Goal: Entertainment & Leisure: Consume media (video, audio)

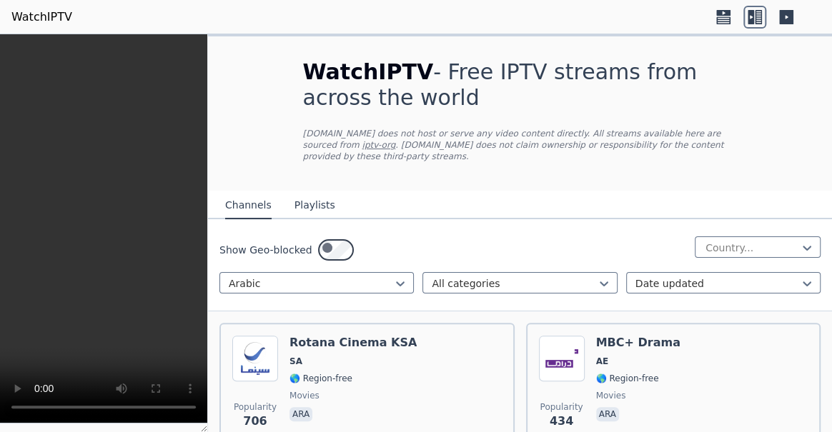
scroll to position [15869, 0]
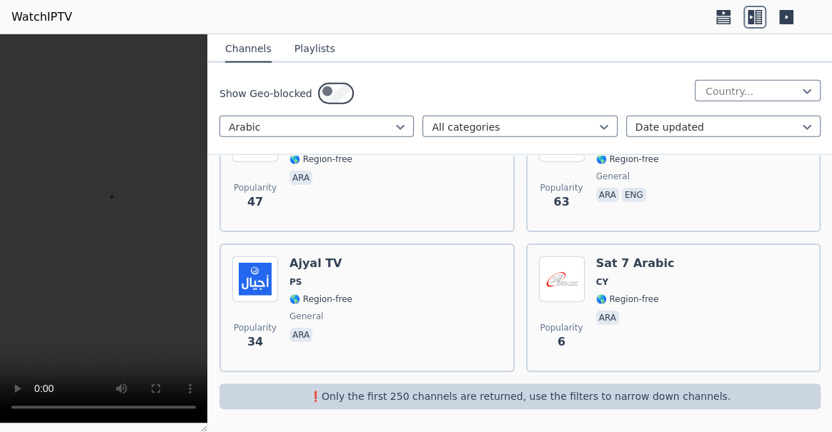
scroll to position [18272, 0]
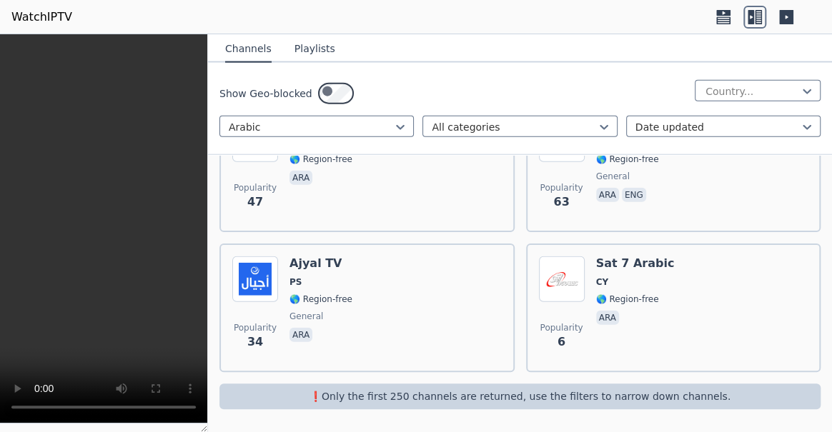
scroll to position [19311, 0]
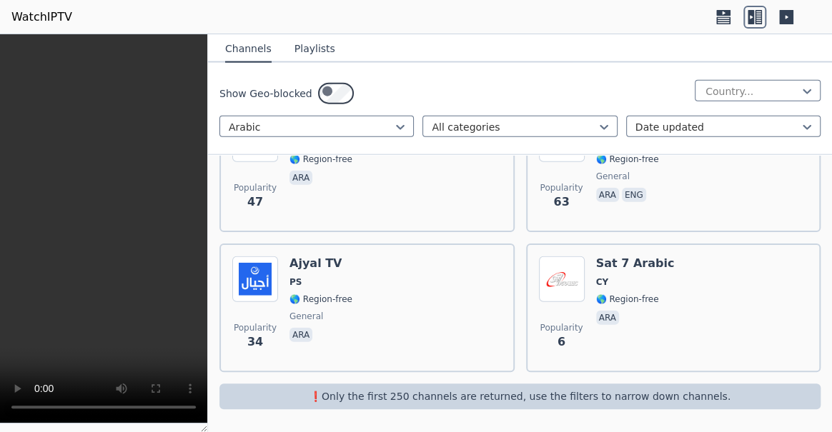
scroll to position [20350, 0]
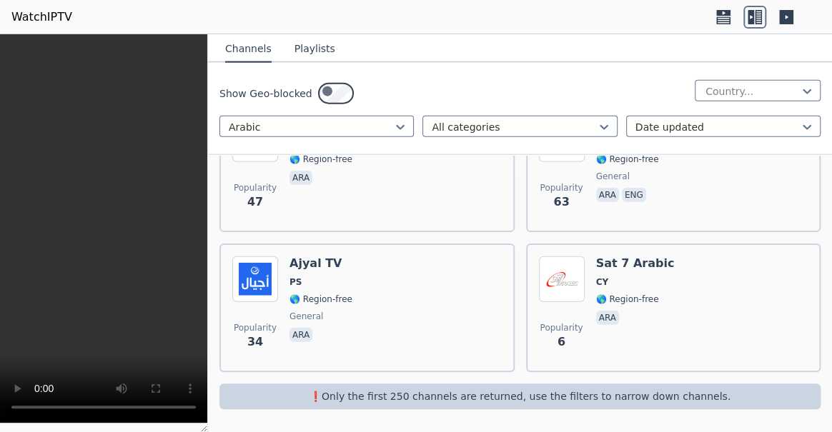
click at [802, 94] on icon at bounding box center [806, 91] width 9 height 5
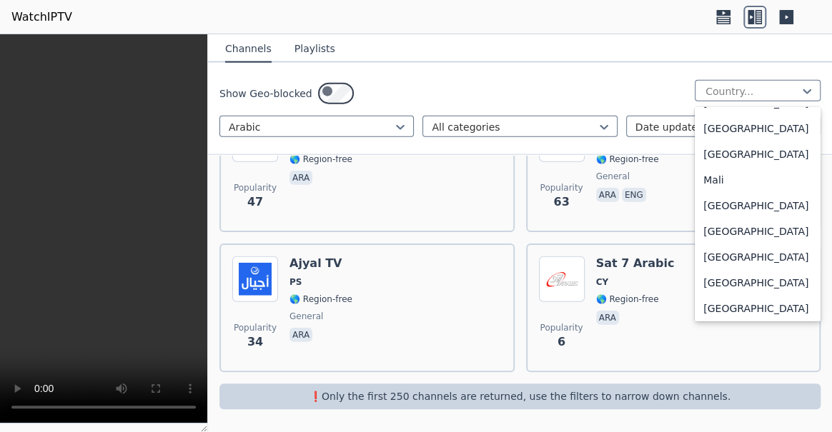
scroll to position [2987, 0]
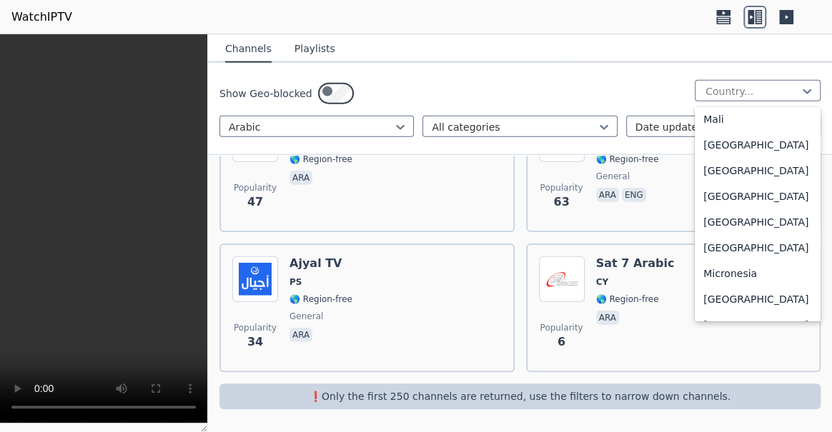
click at [715, 257] on div "Popularity 6 Sat 7 Arabic CY 🌎 Region-free ara" at bounding box center [673, 308] width 269 height 103
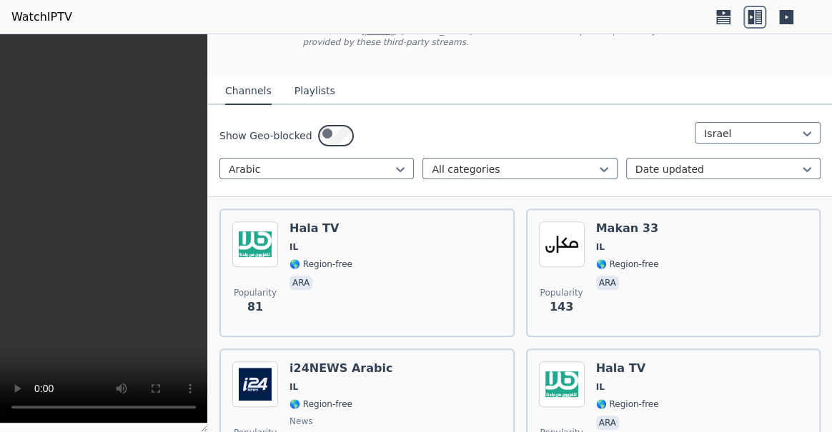
scroll to position [194, 0]
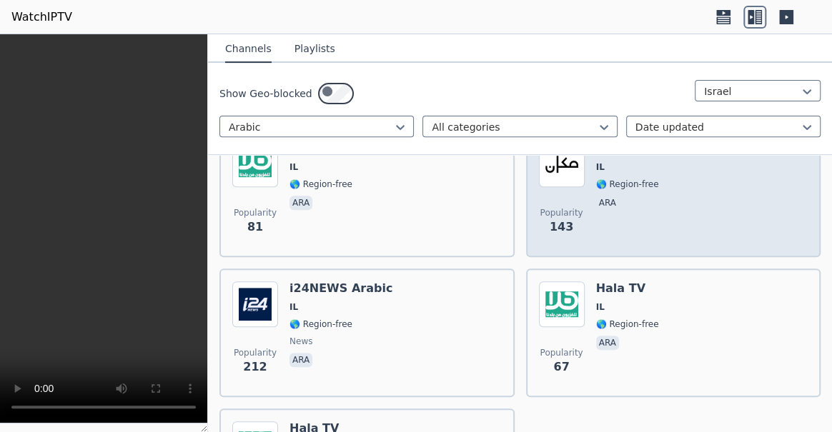
click at [707, 244] on div "Popularity 143 Makan 33 IL 🌎 Region-free ara" at bounding box center [673, 192] width 269 height 103
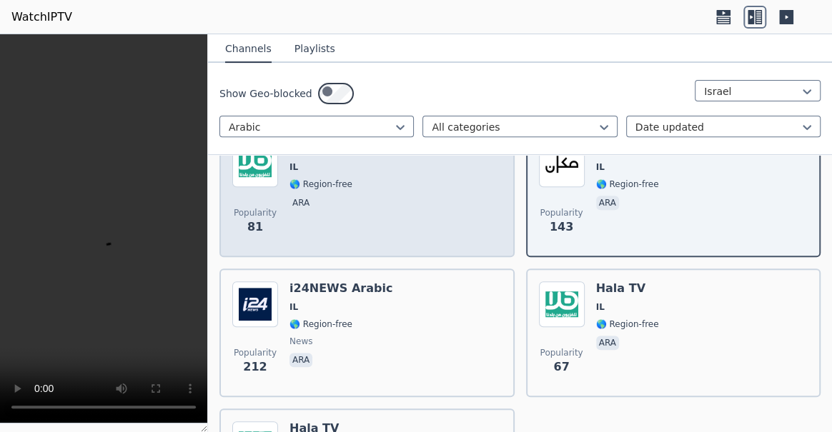
click at [402, 244] on div "Popularity 81 Hala TV IL 🌎 Region-free ara" at bounding box center [366, 192] width 269 height 103
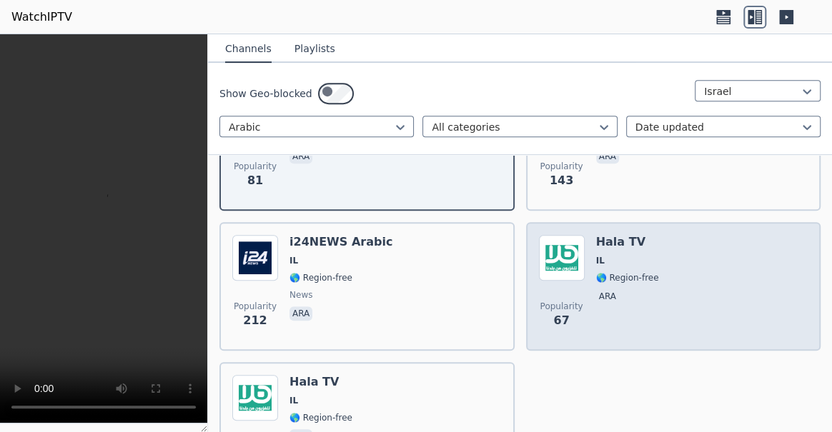
scroll to position [324, 0]
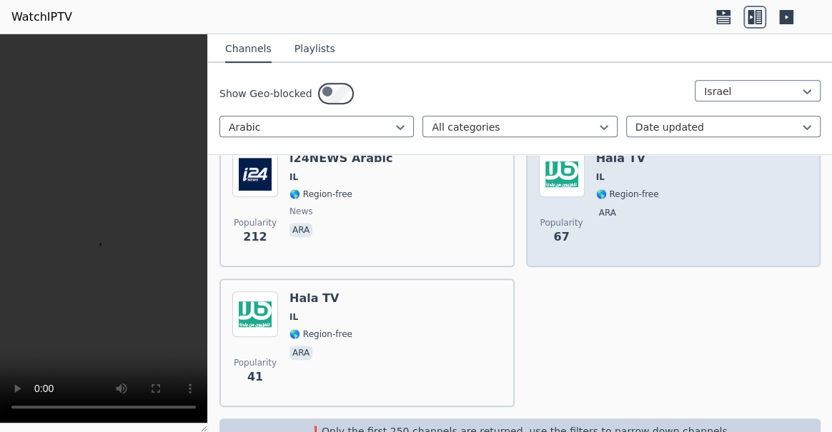
click at [696, 254] on div "Popularity 67 Hala TV IL 🌎 Region-free ara" at bounding box center [673, 202] width 269 height 103
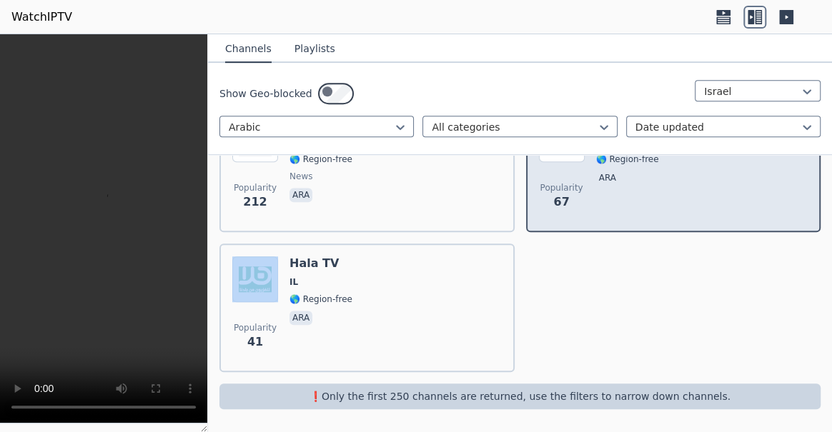
scroll to position [528, 0]
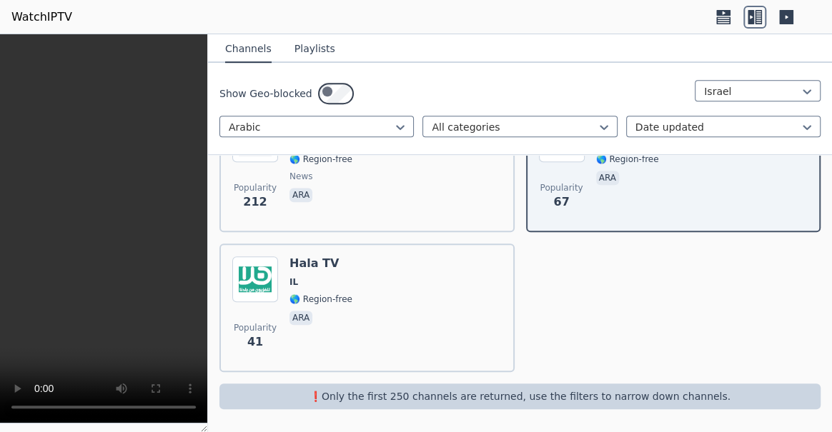
click at [512, 294] on div "Popularity 81 Hala TV IL 🌎 Region-free ara Popularity 143 Makan 33 IL 🌎 Region-…" at bounding box center [520, 168] width 624 height 432
drag, startPoint x: 793, startPoint y: 246, endPoint x: 791, endPoint y: 231, distance: 14.4
click at [793, 243] on div "Popularity 81 Hala TV IL 🌎 Region-free ara Popularity 143 Makan 33 IL 🌎 Region-…" at bounding box center [520, 168] width 624 height 432
click at [800, 99] on icon at bounding box center [807, 91] width 14 height 14
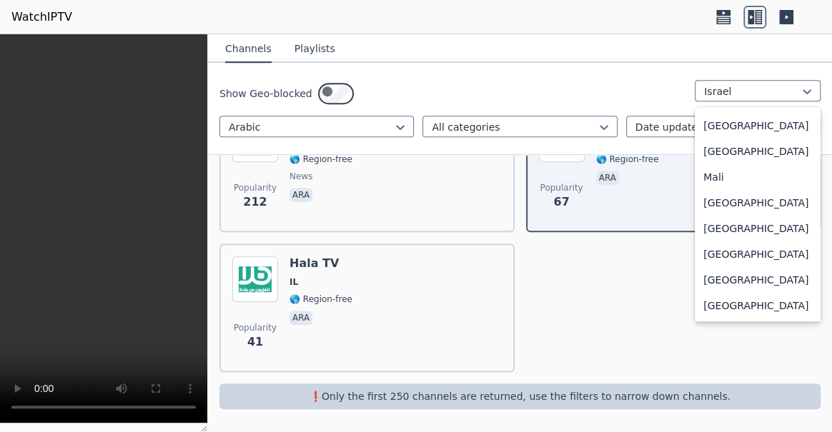
scroll to position [3059, 0]
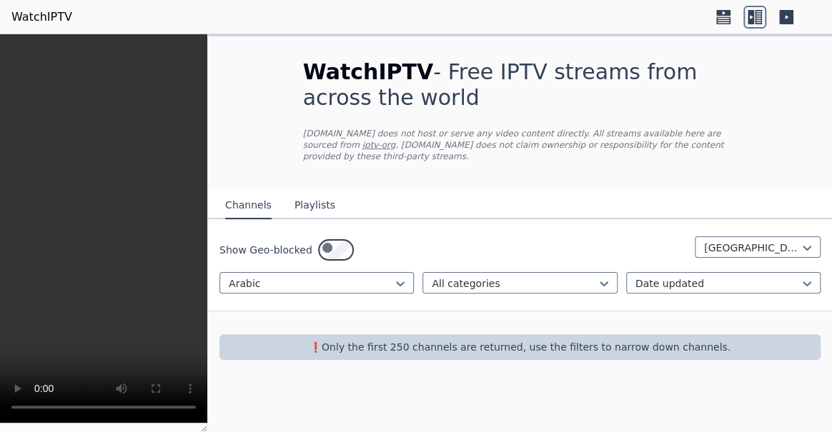
scroll to position [20, 0]
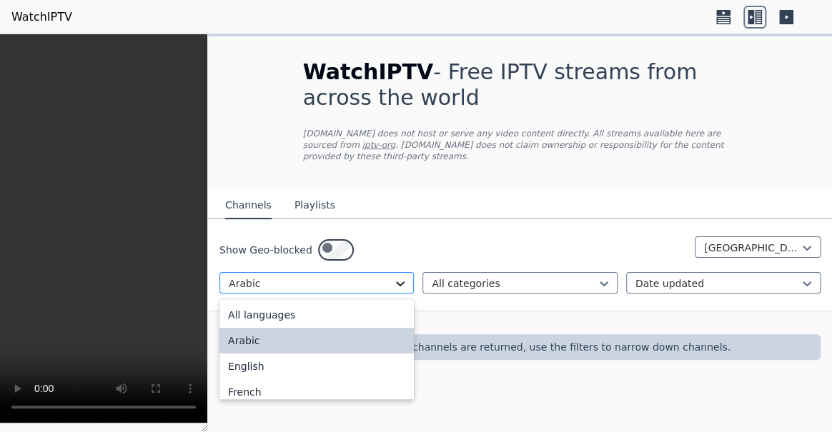
click at [393, 291] on icon at bounding box center [400, 284] width 14 height 14
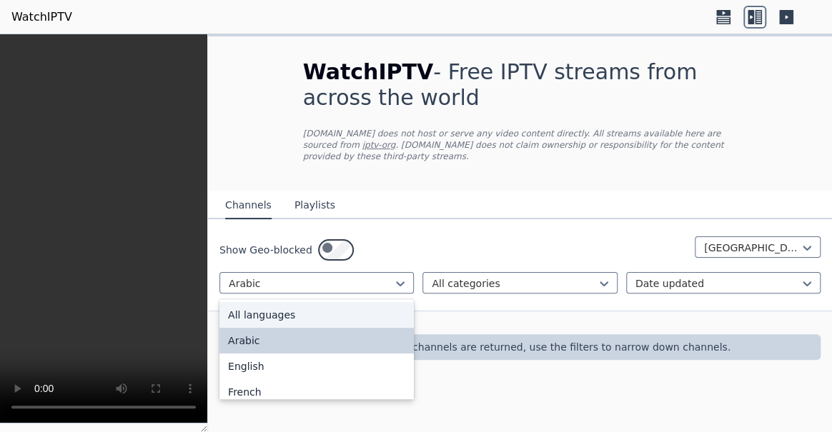
click at [308, 328] on div "All languages" at bounding box center [316, 315] width 194 height 26
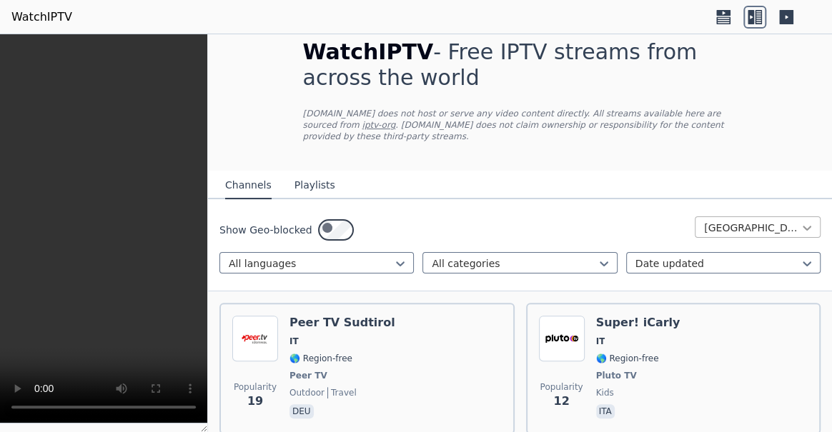
click at [800, 235] on icon at bounding box center [807, 228] width 14 height 14
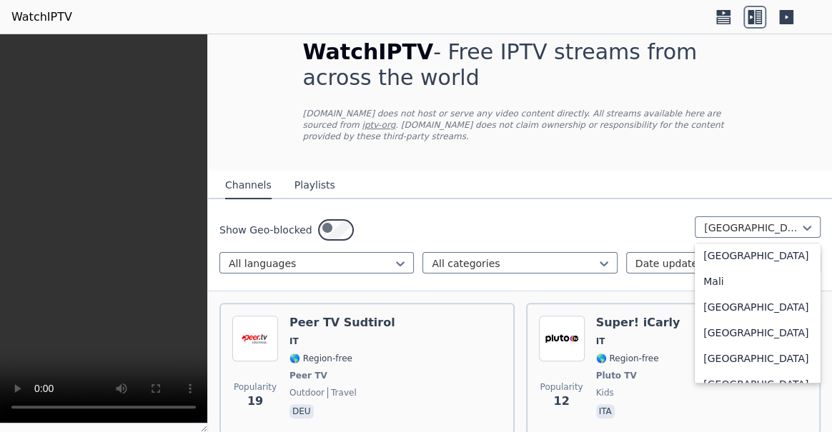
scroll to position [3027, 0]
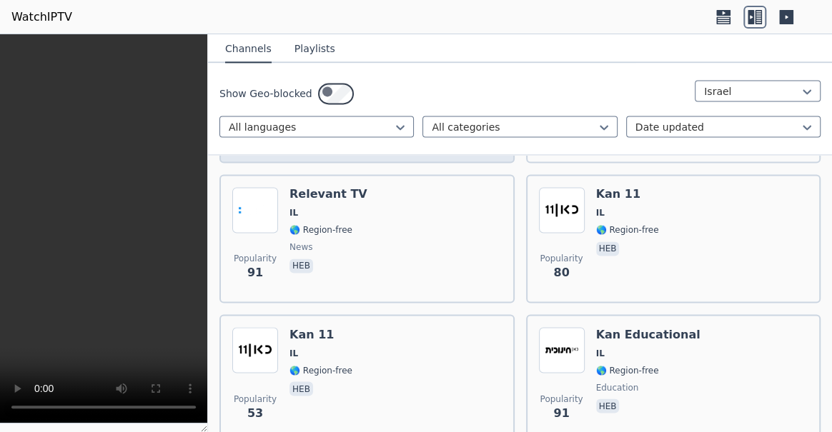
scroll to position [800, 0]
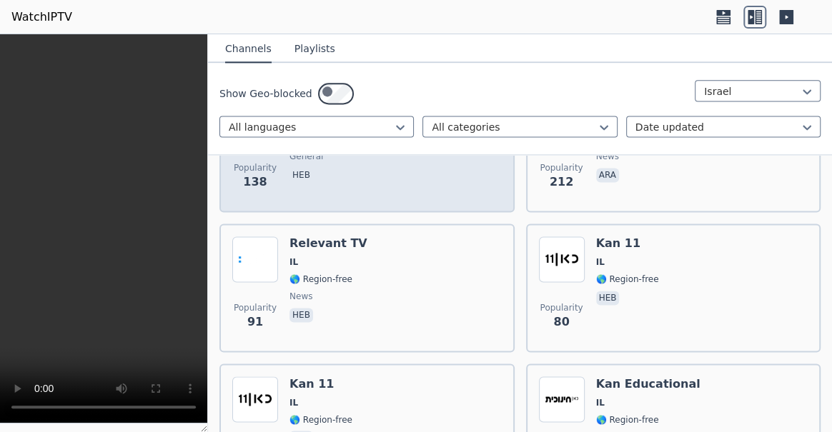
click at [399, 199] on div "Popularity 138 Channel 13 IL 🌎 Region-free general heb" at bounding box center [366, 147] width 269 height 103
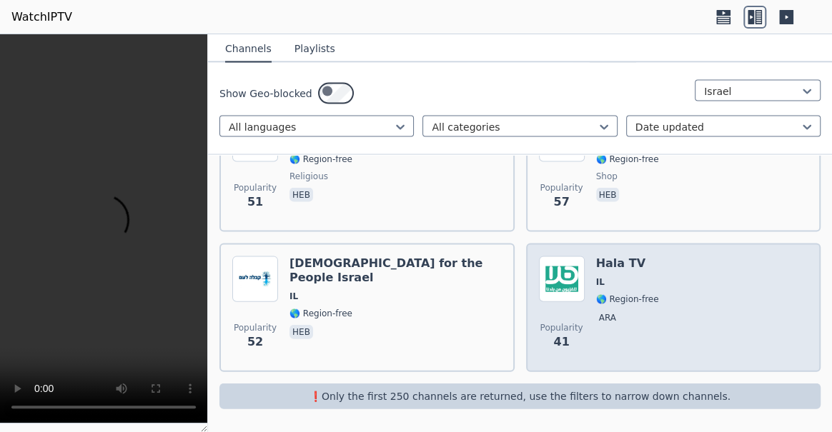
scroll to position [1572, 0]
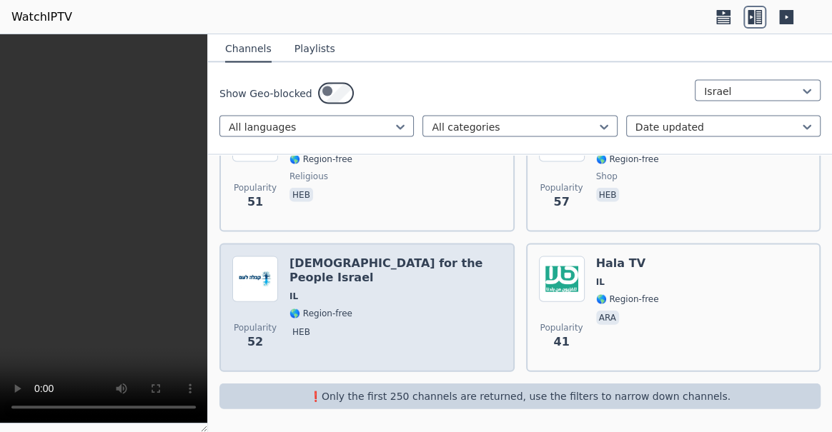
click at [454, 325] on span "heb" at bounding box center [395, 333] width 212 height 17
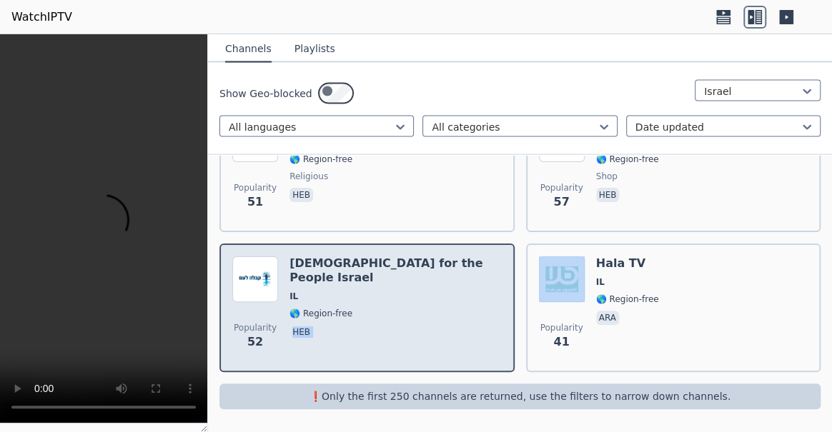
click at [454, 325] on span "heb" at bounding box center [395, 333] width 212 height 17
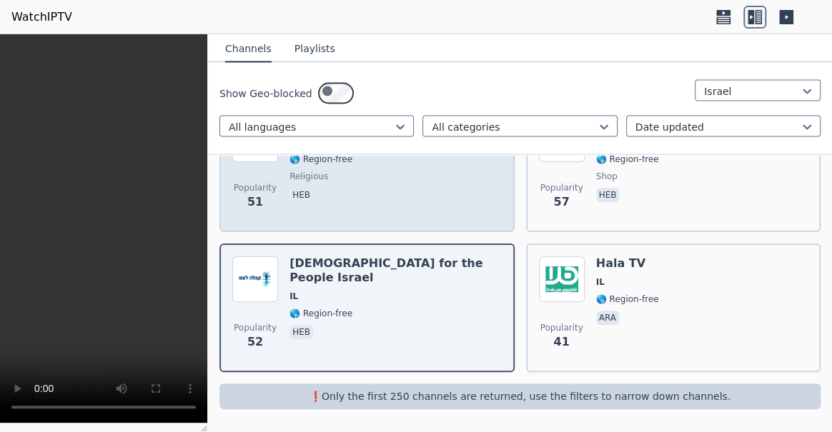
click at [417, 219] on div "Popularity 51 Hidabroot [GEOGRAPHIC_DATA] 🌎 Region-free religious heb" at bounding box center [366, 167] width 269 height 103
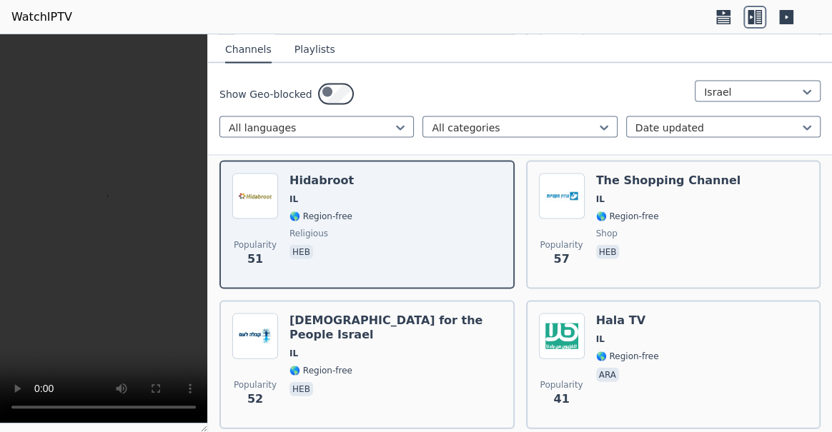
scroll to position [1117, 0]
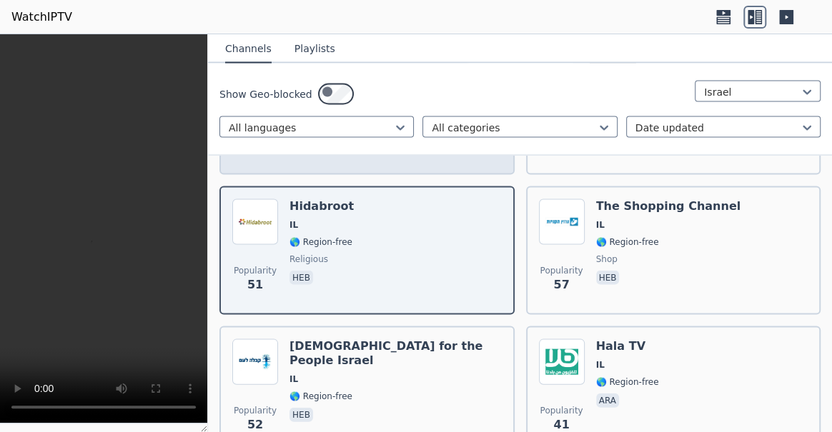
click at [409, 161] on div "Popularity 53 Kan 11 IL 🌎 Region-free heb" at bounding box center [366, 110] width 269 height 103
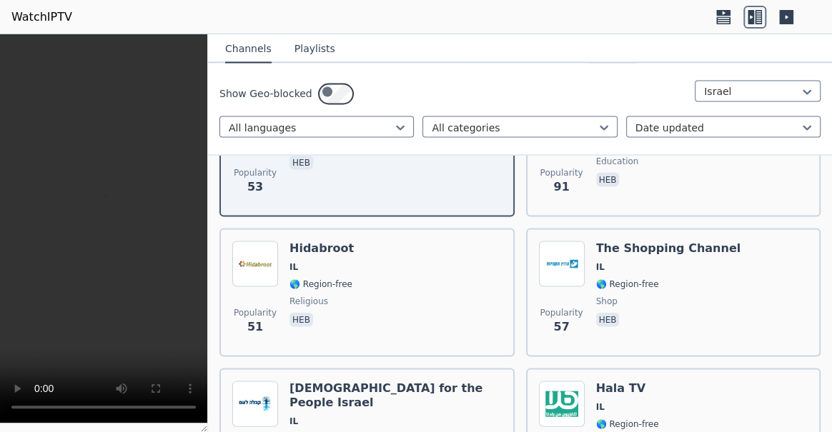
scroll to position [1052, 0]
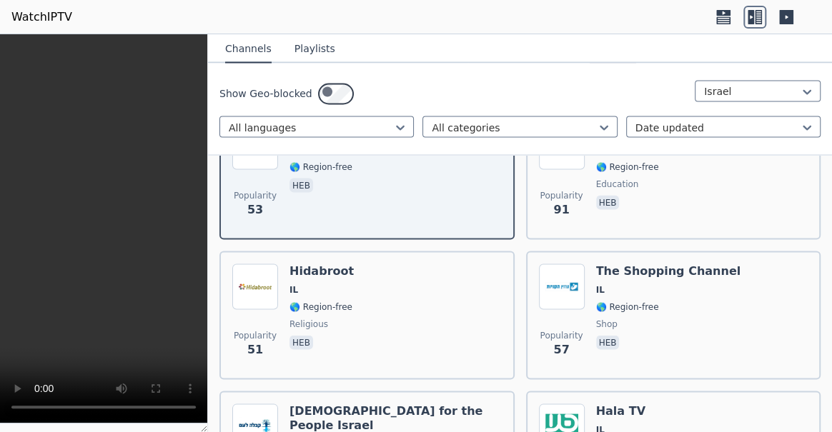
click at [708, 86] on div "Popularity 80 Kan 11 IL 🌎 Region-free heb" at bounding box center [673, 35] width 269 height 103
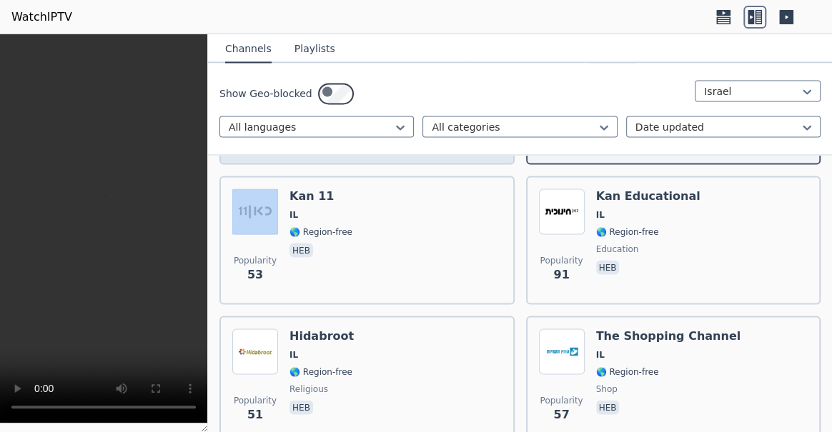
scroll to position [922, 0]
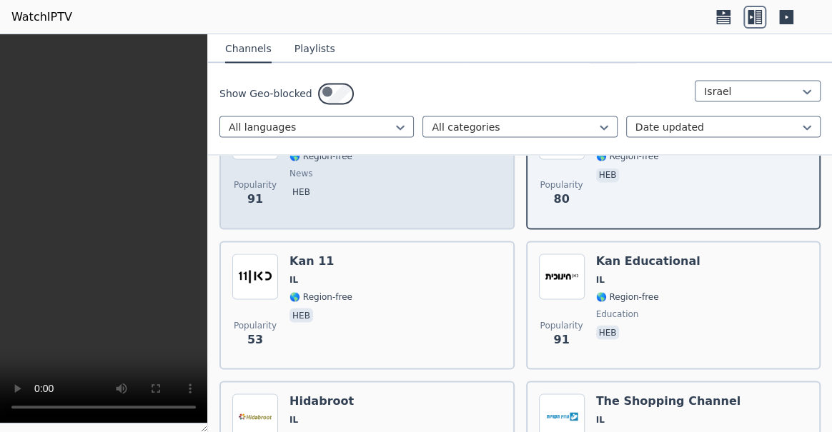
click at [458, 216] on div "Popularity 91 Relevant TV IL 🌎 Region-free news heb" at bounding box center [366, 165] width 269 height 103
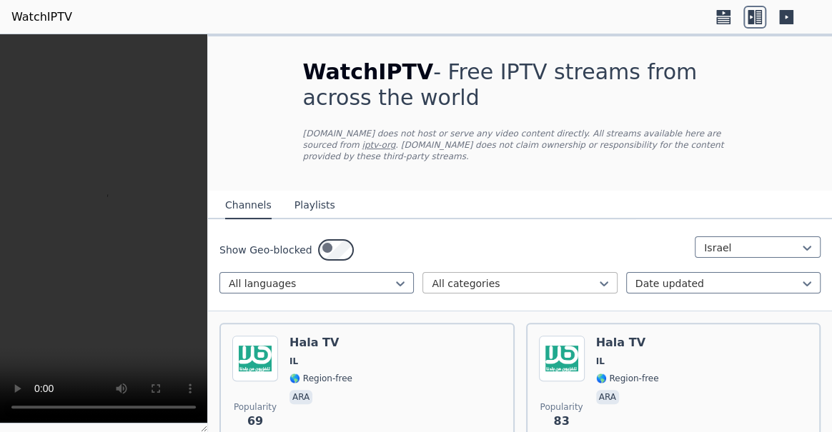
scroll to position [0, 0]
click at [800, 255] on icon at bounding box center [807, 248] width 14 height 14
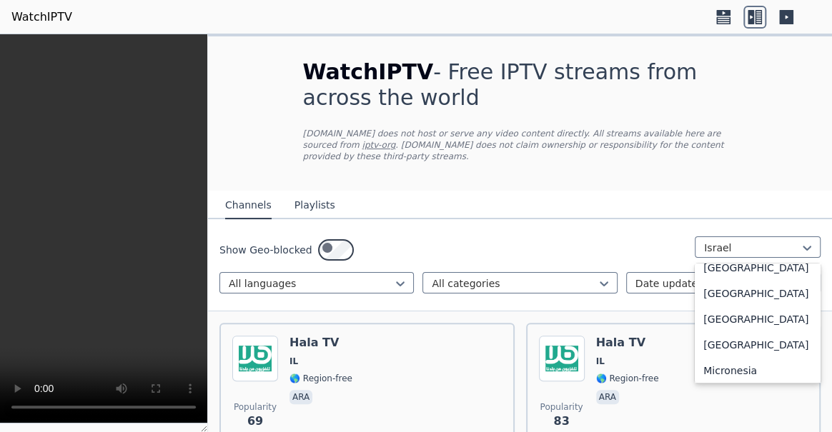
scroll to position [3059, 0]
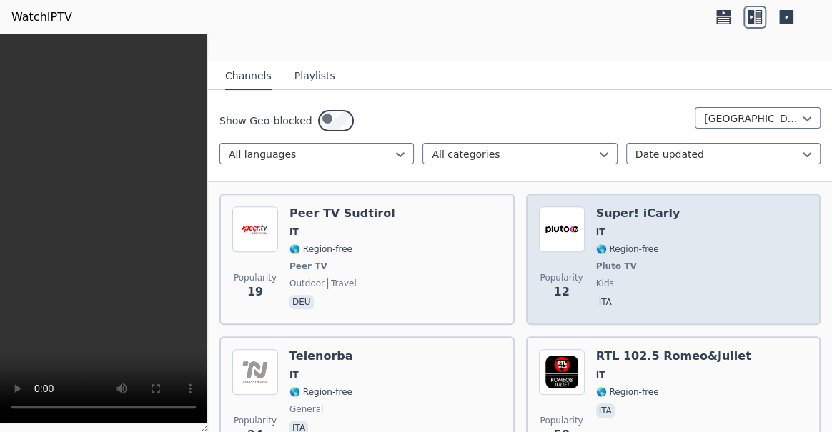
scroll to position [324, 0]
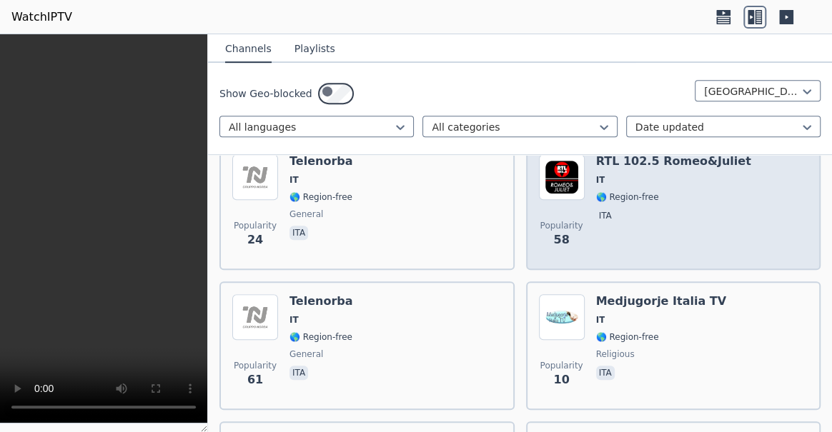
click at [698, 226] on span "ita" at bounding box center [673, 217] width 155 height 17
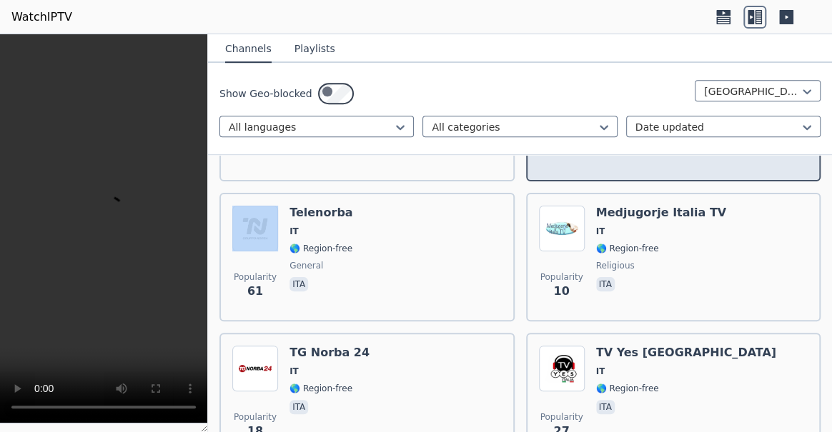
scroll to position [454, 0]
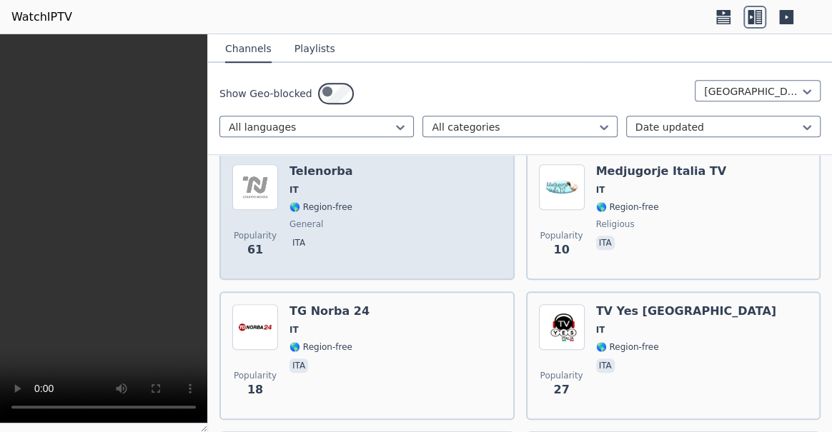
click at [474, 267] on div "Popularity 61 Telenorba IT 🌎 Region-free general ita" at bounding box center [366, 215] width 269 height 103
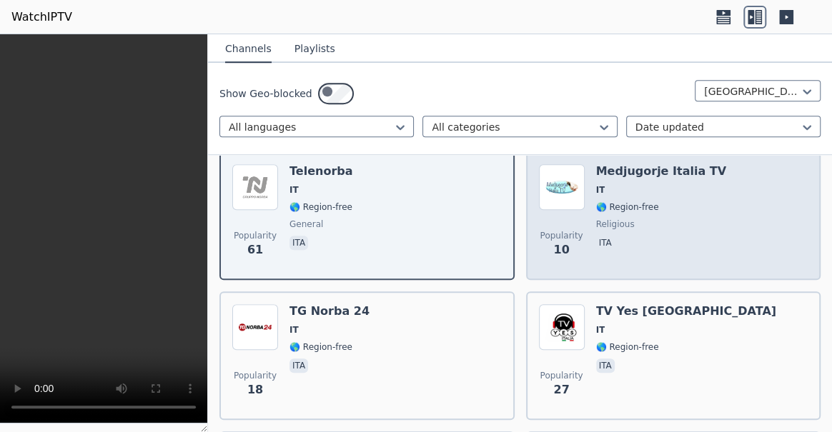
click at [718, 213] on span "🌎 Region-free" at bounding box center [661, 206] width 130 height 11
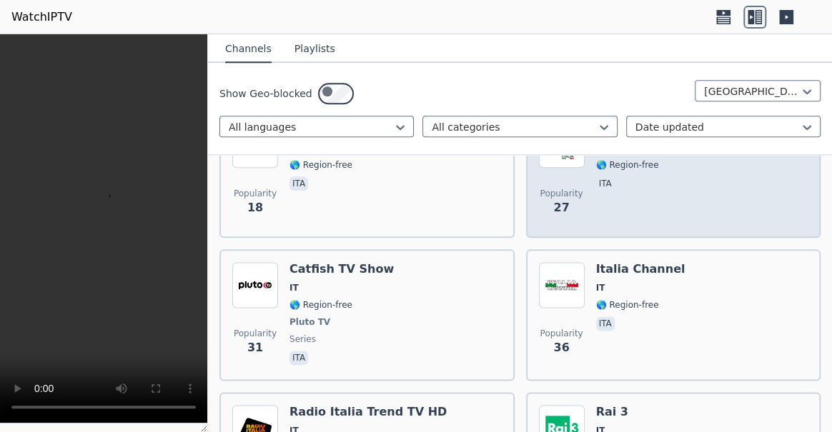
scroll to position [649, 0]
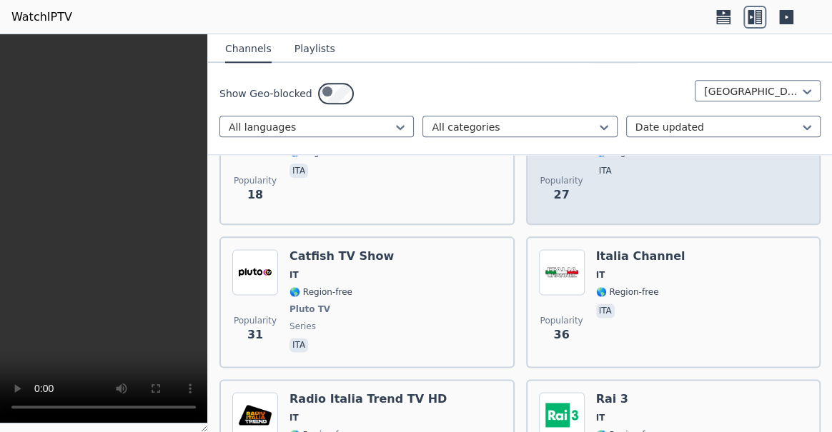
click at [657, 212] on div "TV Yes [GEOGRAPHIC_DATA] IT 🌎 Region-free ita" at bounding box center [686, 160] width 180 height 103
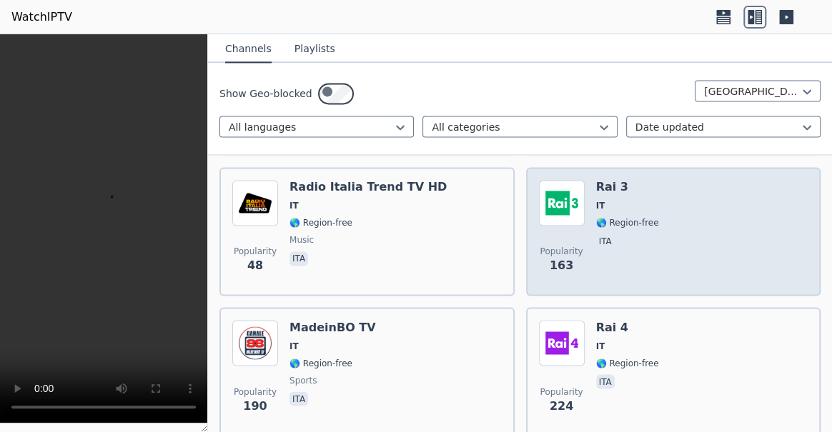
scroll to position [909, 0]
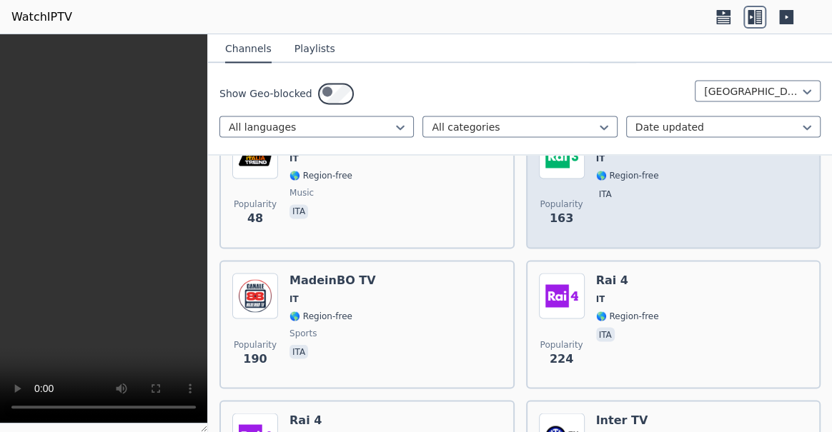
click at [713, 236] on div "Popularity 163 Rai 3 IT 🌎 Region-free ita" at bounding box center [673, 184] width 269 height 103
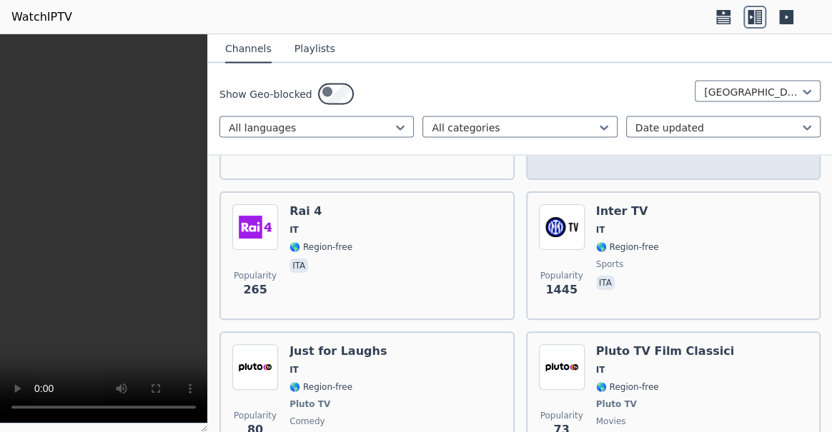
scroll to position [1104, 0]
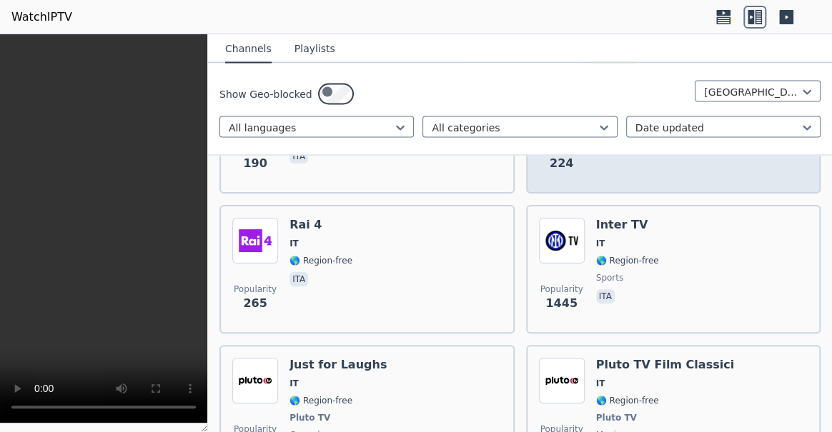
click at [709, 181] on div "Popularity 224 Rai 4 IT 🌎 Region-free ita" at bounding box center [673, 129] width 269 height 103
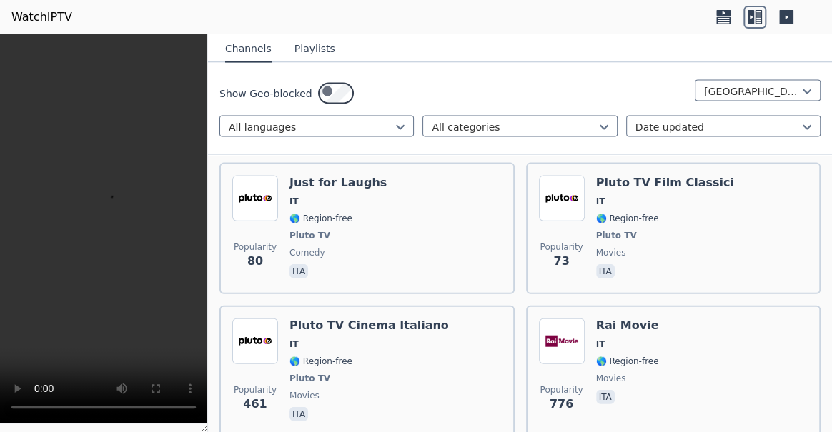
scroll to position [1299, 0]
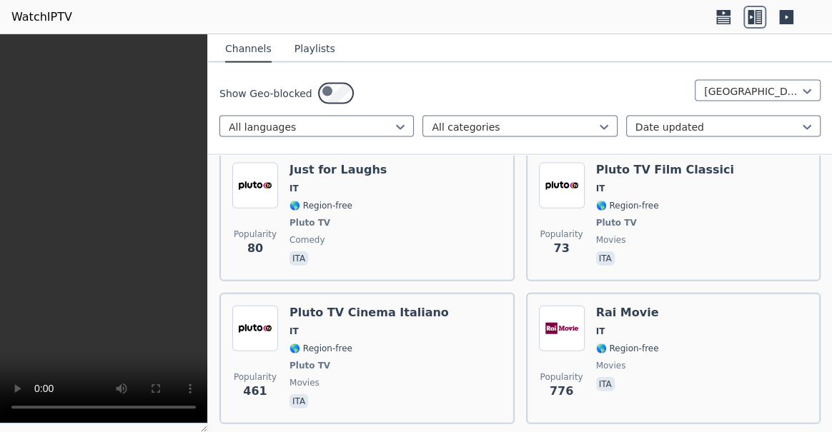
click at [386, 126] on div "Popularity 265 Rai 4 IT 🌎 Region-free ita" at bounding box center [366, 74] width 269 height 103
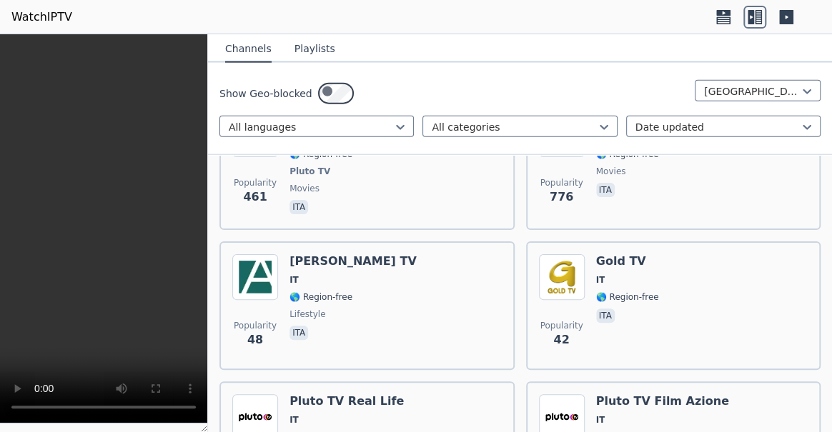
scroll to position [1558, 0]
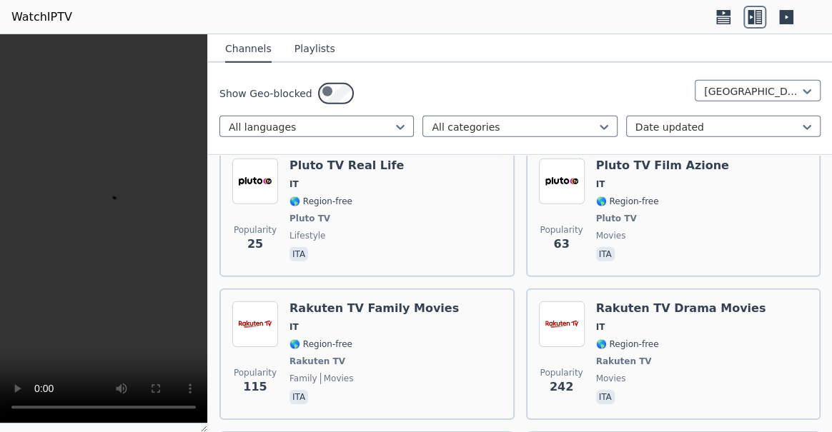
scroll to position [1753, 0]
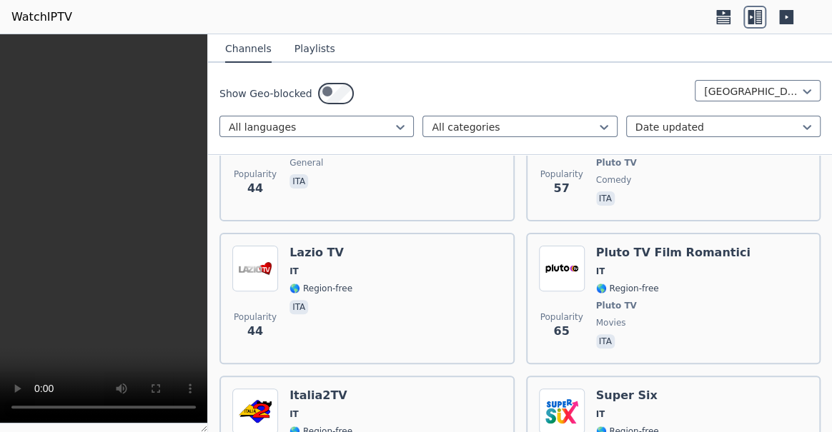
scroll to position [2078, 0]
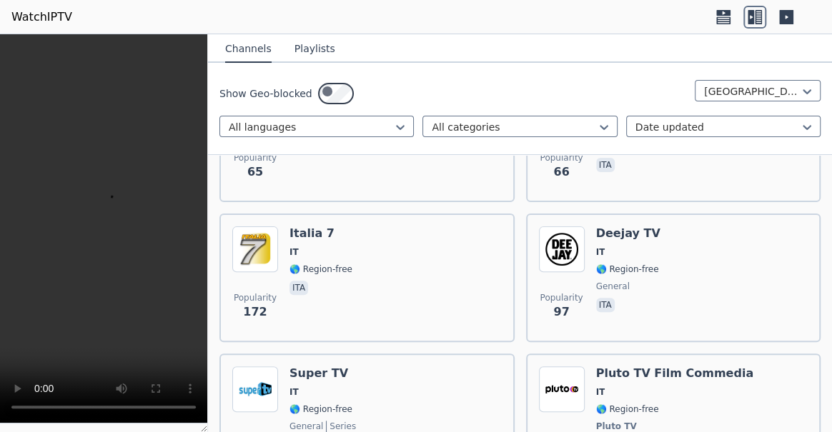
scroll to position [2403, 0]
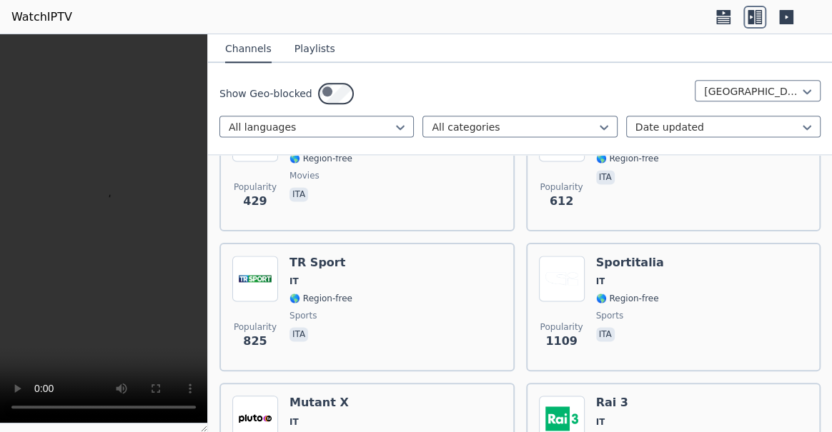
scroll to position [3117, 0]
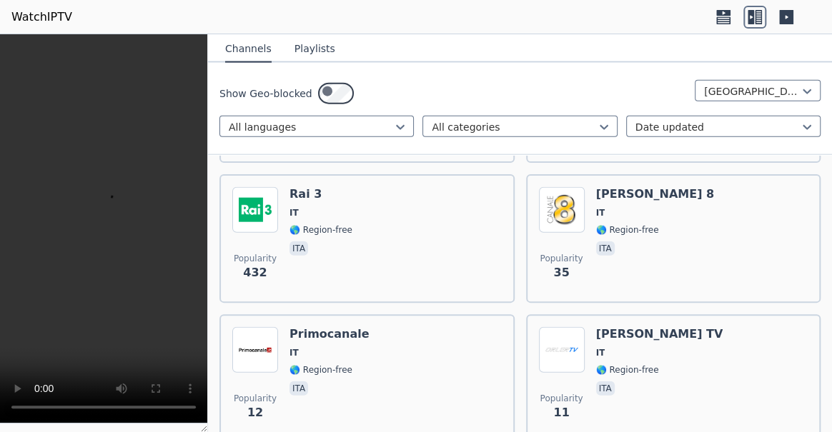
scroll to position [3702, 0]
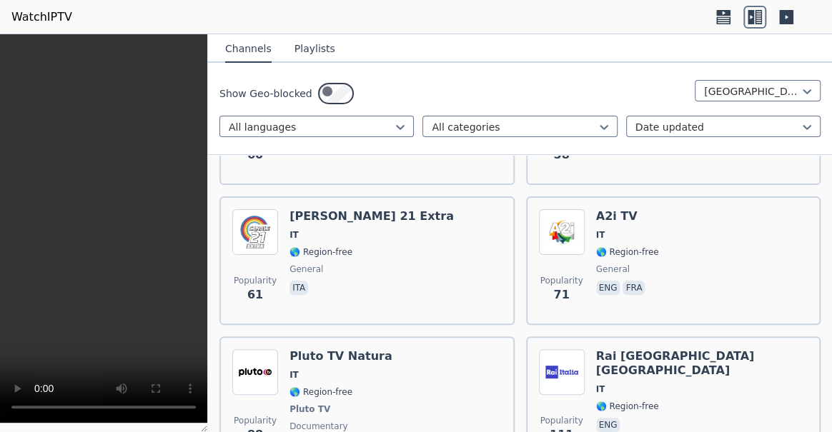
scroll to position [4416, 0]
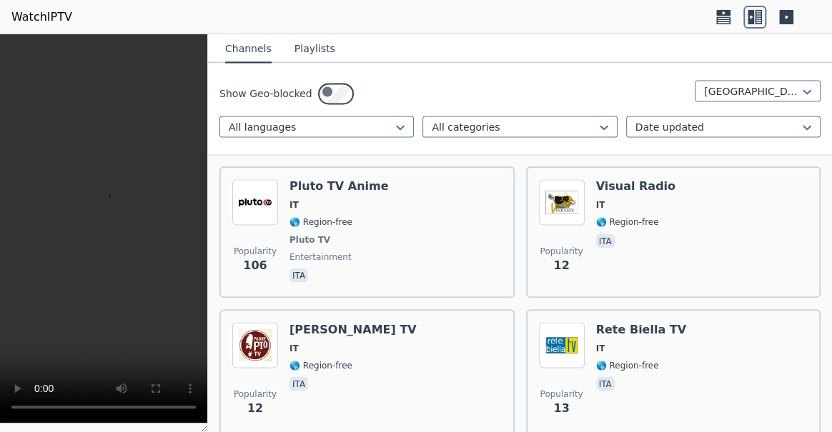
scroll to position [5586, 0]
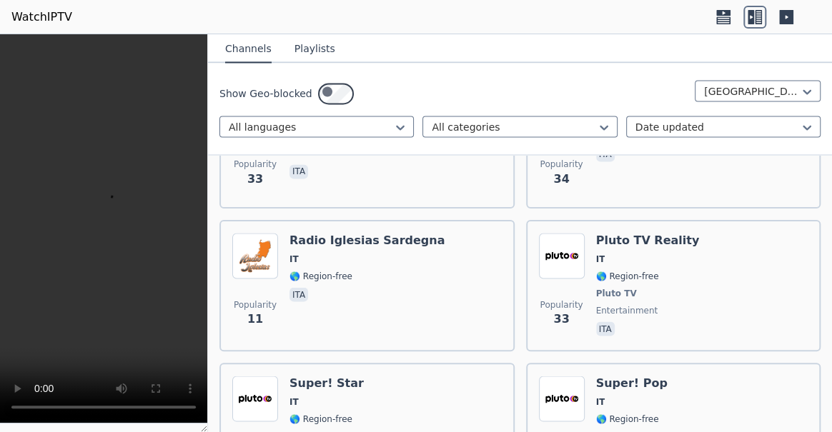
scroll to position [7924, 0]
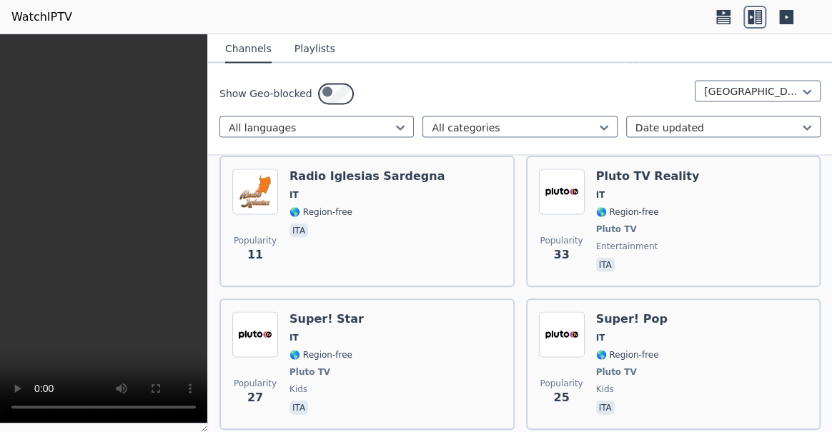
click at [507, 328] on div "Popularity 19 Peer TV Sudtirol IT 🌎 Region-free Peer TV outdoor travel deu Popu…" at bounding box center [520, 423] width 624 height 16070
drag, startPoint x: 507, startPoint y: 328, endPoint x: 500, endPoint y: 324, distance: 8.0
click at [503, 326] on div "Popularity 19 Peer TV Sudtirol IT 🌎 Region-free Peer TV outdoor travel deu Popu…" at bounding box center [520, 423] width 624 height 16070
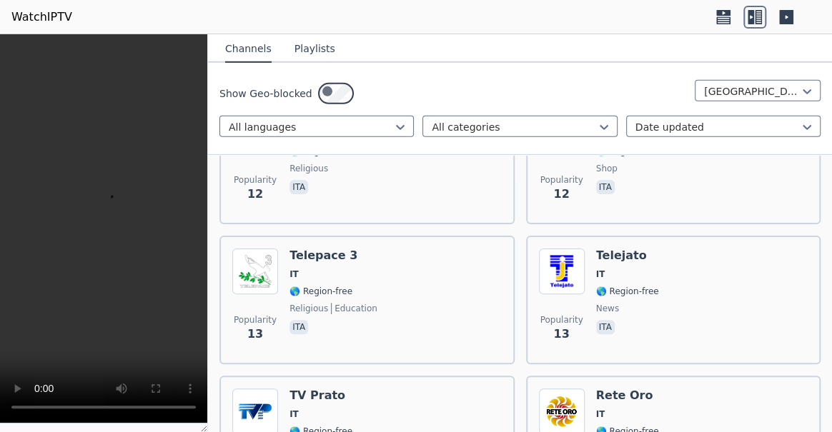
scroll to position [15589, 0]
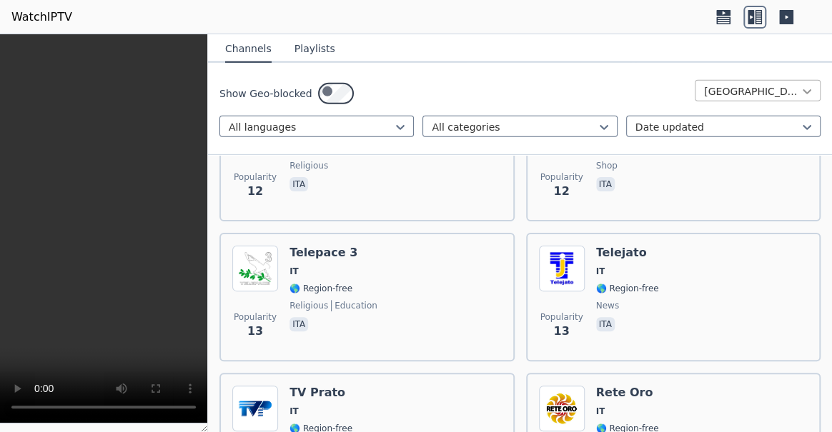
click at [802, 94] on icon at bounding box center [806, 91] width 9 height 5
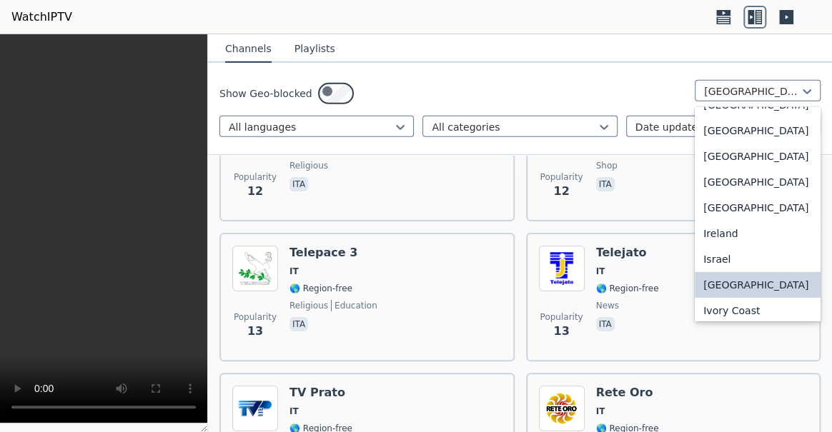
scroll to position [2182, 0]
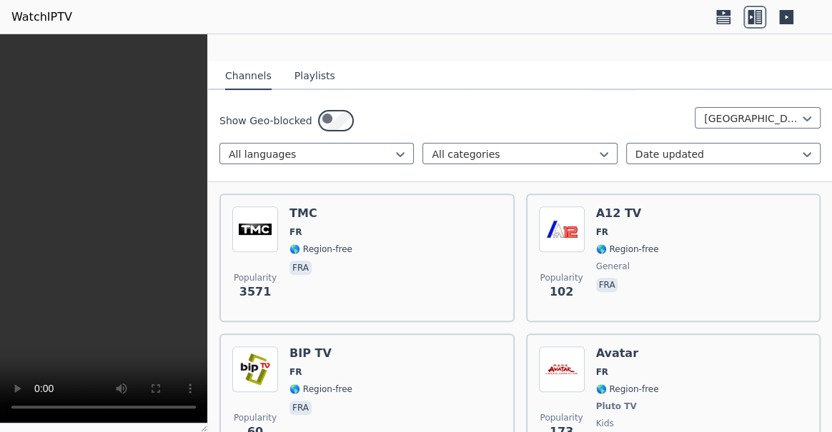
scroll to position [194, 0]
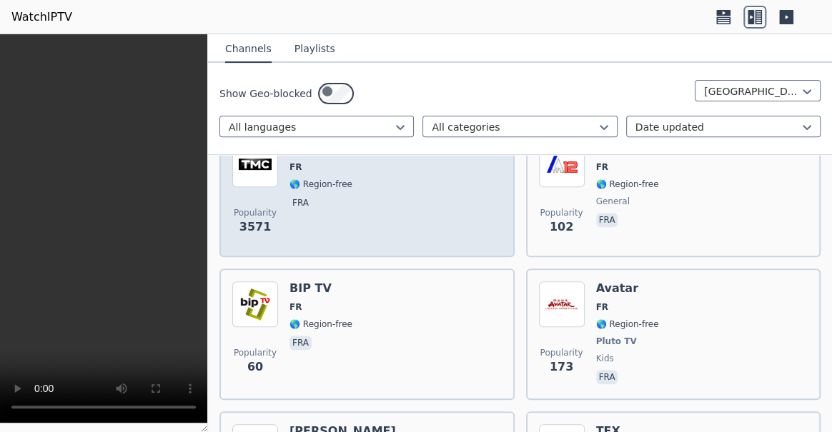
click at [405, 244] on div "Popularity 3571 TMC FR 🌎 Region-free fra" at bounding box center [366, 192] width 269 height 103
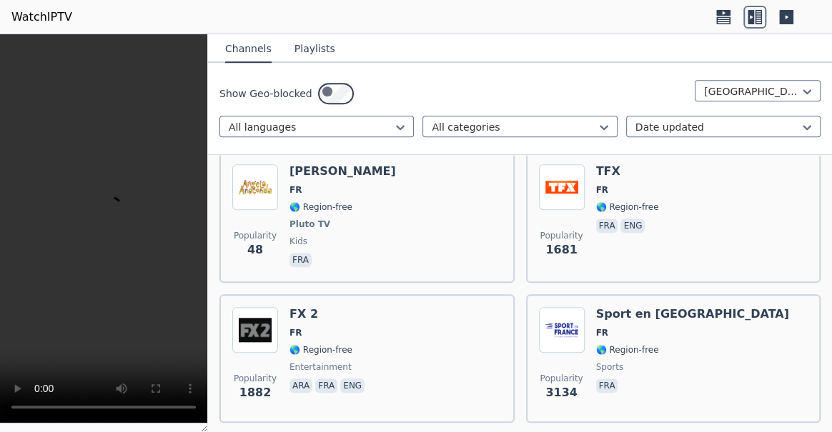
scroll to position [519, 0]
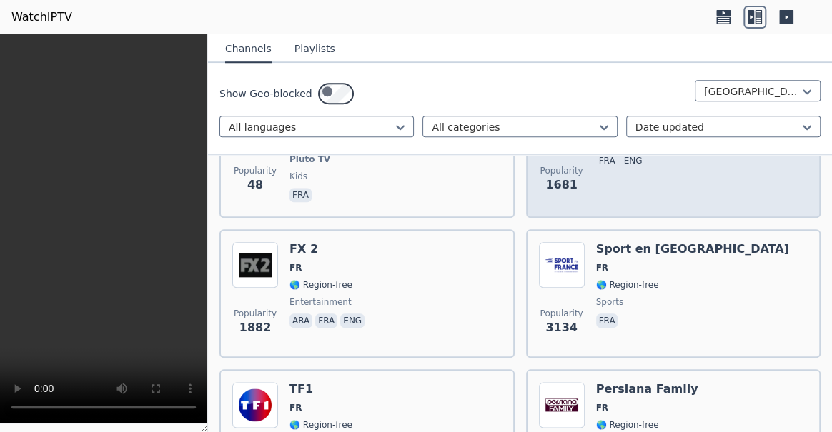
click at [753, 205] on div "Popularity 1681 TFX FR 🌎 Region-free fra eng" at bounding box center [673, 152] width 269 height 106
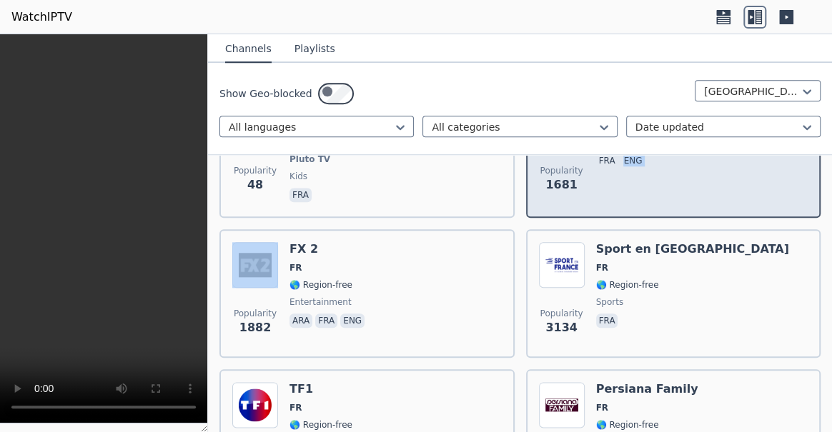
click at [753, 205] on div "Popularity 1681 TFX FR 🌎 Region-free fra eng" at bounding box center [673, 152] width 269 height 106
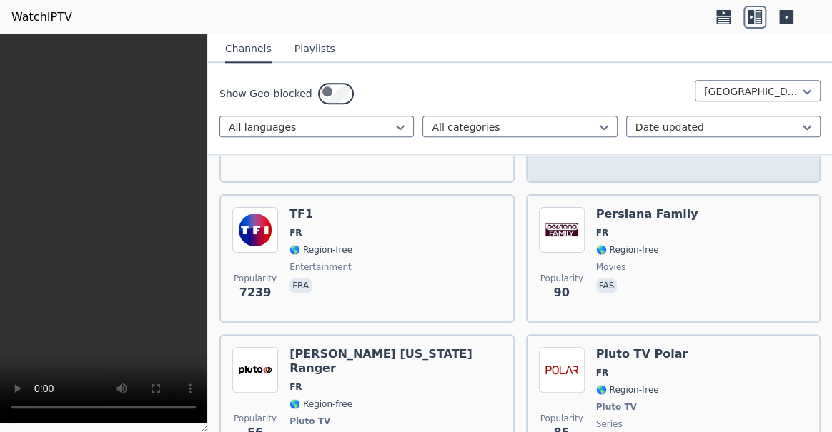
scroll to position [714, 0]
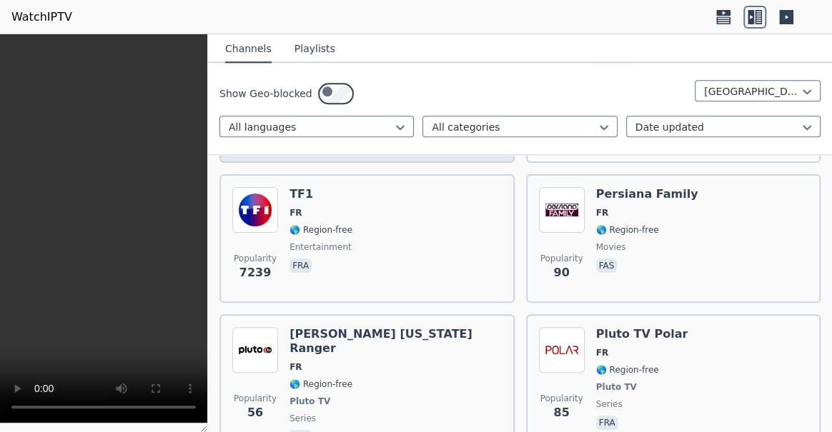
click at [464, 150] on div "Popularity 1882 FX 2 FR 🌎 Region-free entertainment ara fra eng" at bounding box center [366, 98] width 269 height 103
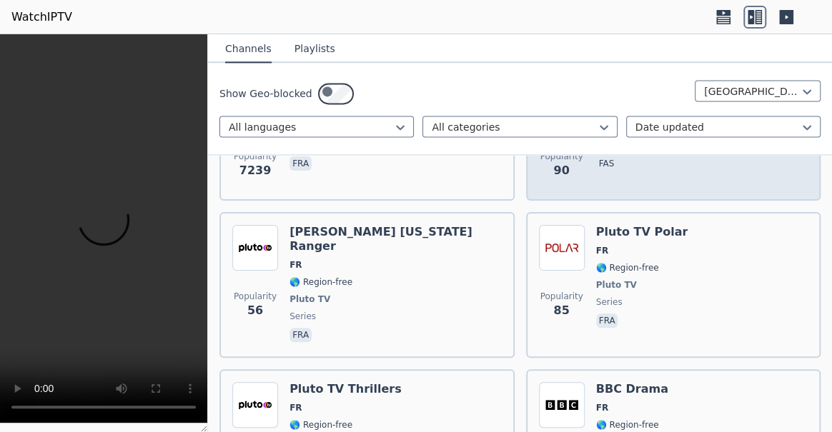
scroll to position [844, 0]
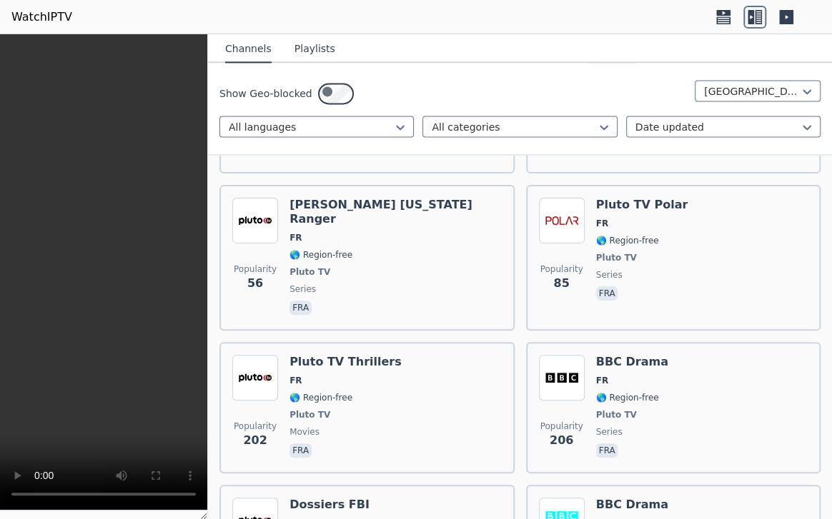
click at [207, 344] on video at bounding box center [103, 272] width 207 height 477
click at [207, 346] on video at bounding box center [103, 272] width 207 height 477
click at [207, 318] on video at bounding box center [103, 272] width 207 height 477
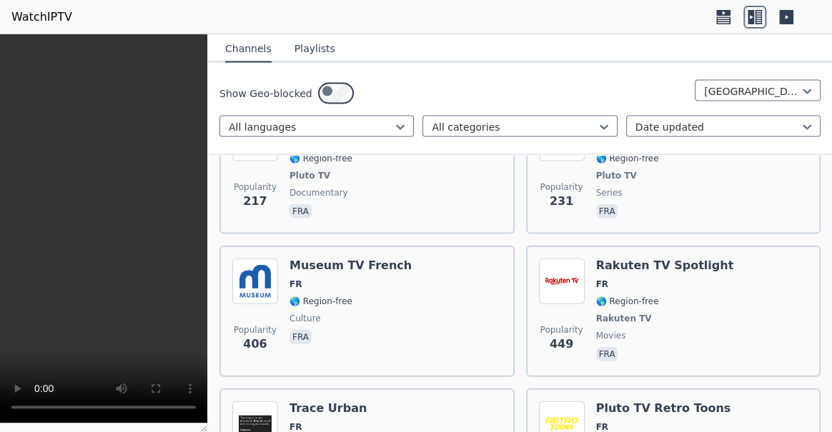
scroll to position [1234, 0]
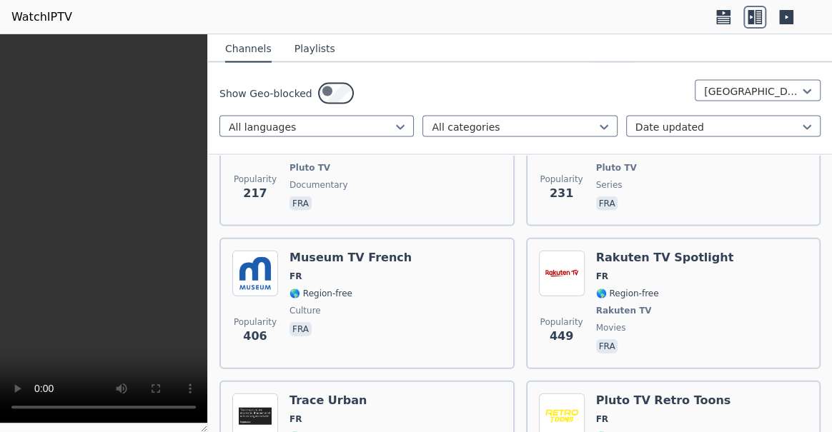
click at [729, 71] on div "Popularity 206 BBC Drama FR 🌎 Region-free Pluto TV series fra" at bounding box center [673, 18] width 269 height 106
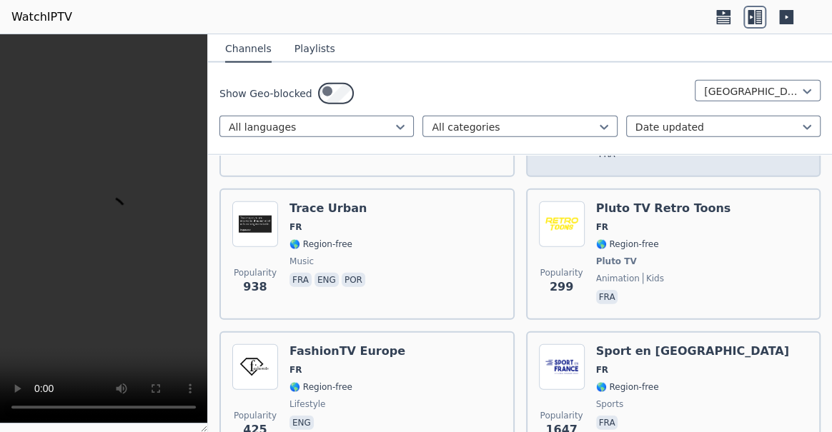
scroll to position [1364, 0]
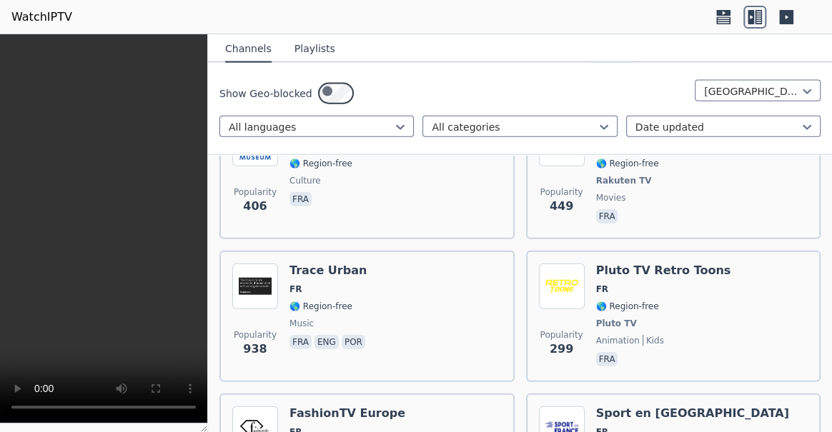
click at [689, 84] on div "Popularity 231 BBC Drama FR 🌎 Region-free Pluto TV series fra" at bounding box center [673, 31] width 269 height 106
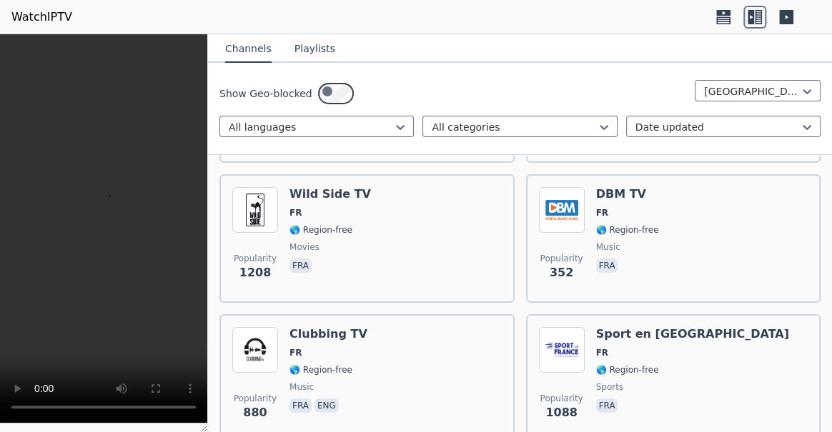
scroll to position [2143, 0]
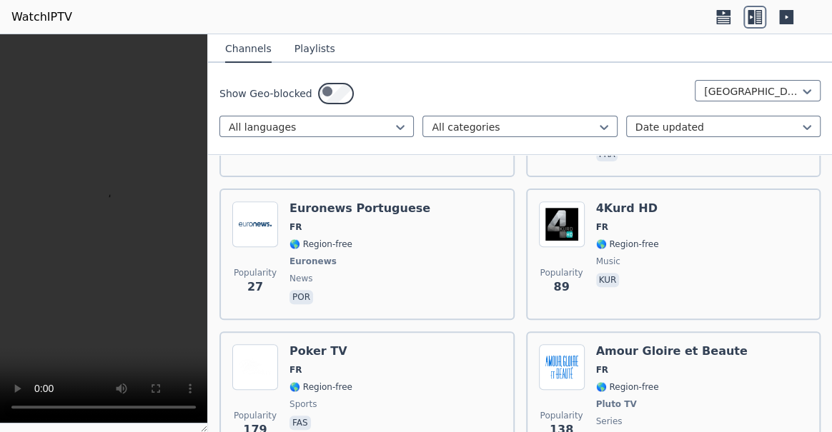
scroll to position [4871, 0]
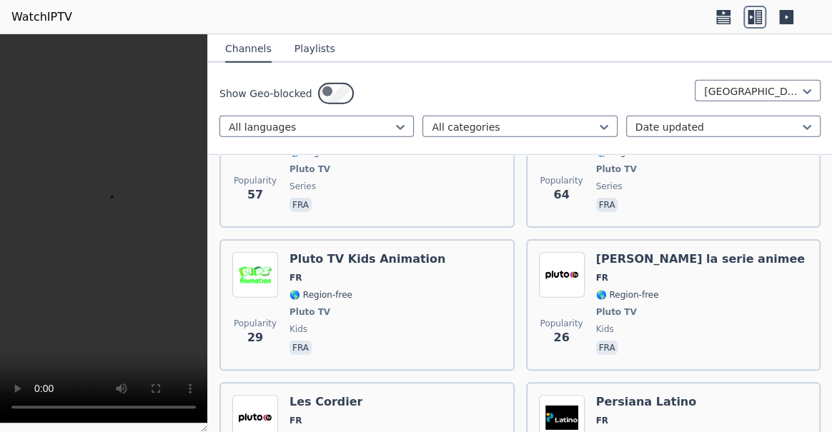
scroll to position [10782, 0]
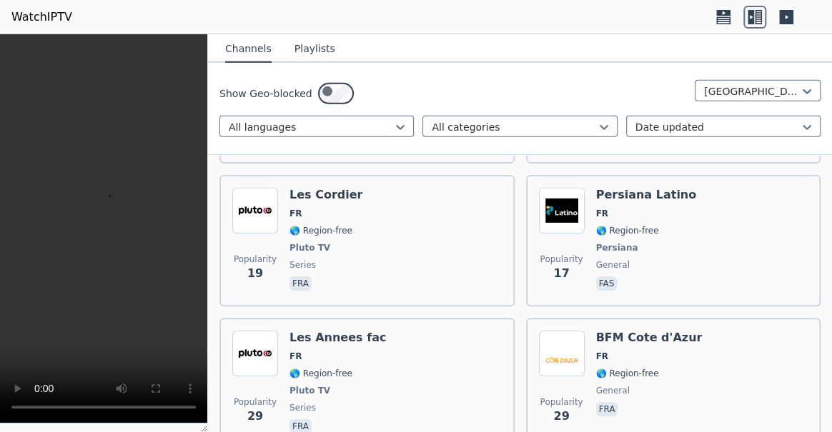
scroll to position [11237, 0]
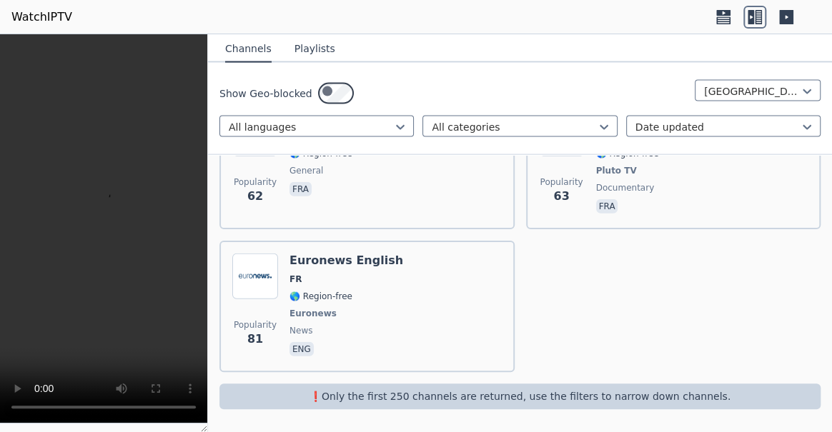
scroll to position [18740, 0]
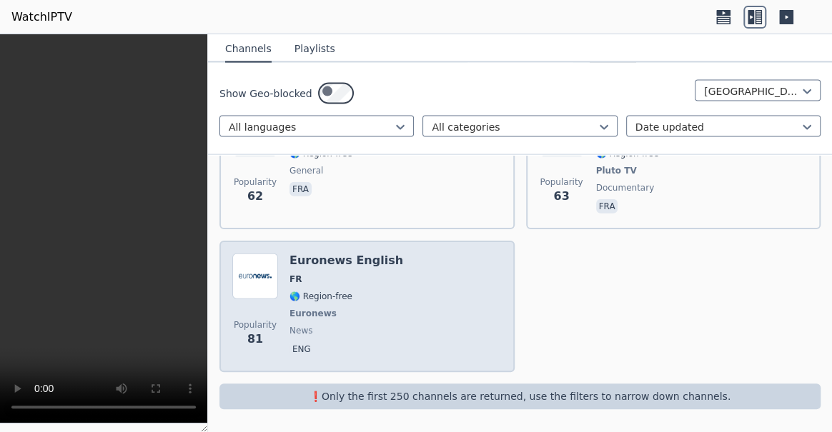
click at [437, 284] on div "Popularity 81 Euronews English FR 🌎 Region-free Euronews news eng" at bounding box center [366, 307] width 269 height 106
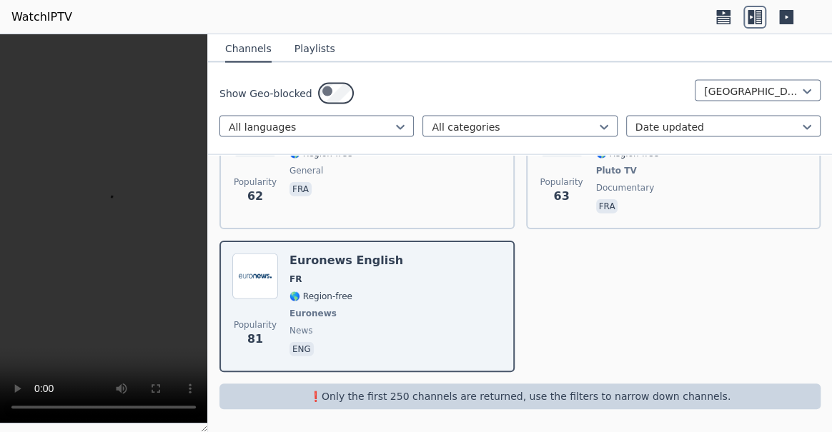
scroll to position [16790, 0]
